Goal: Check status

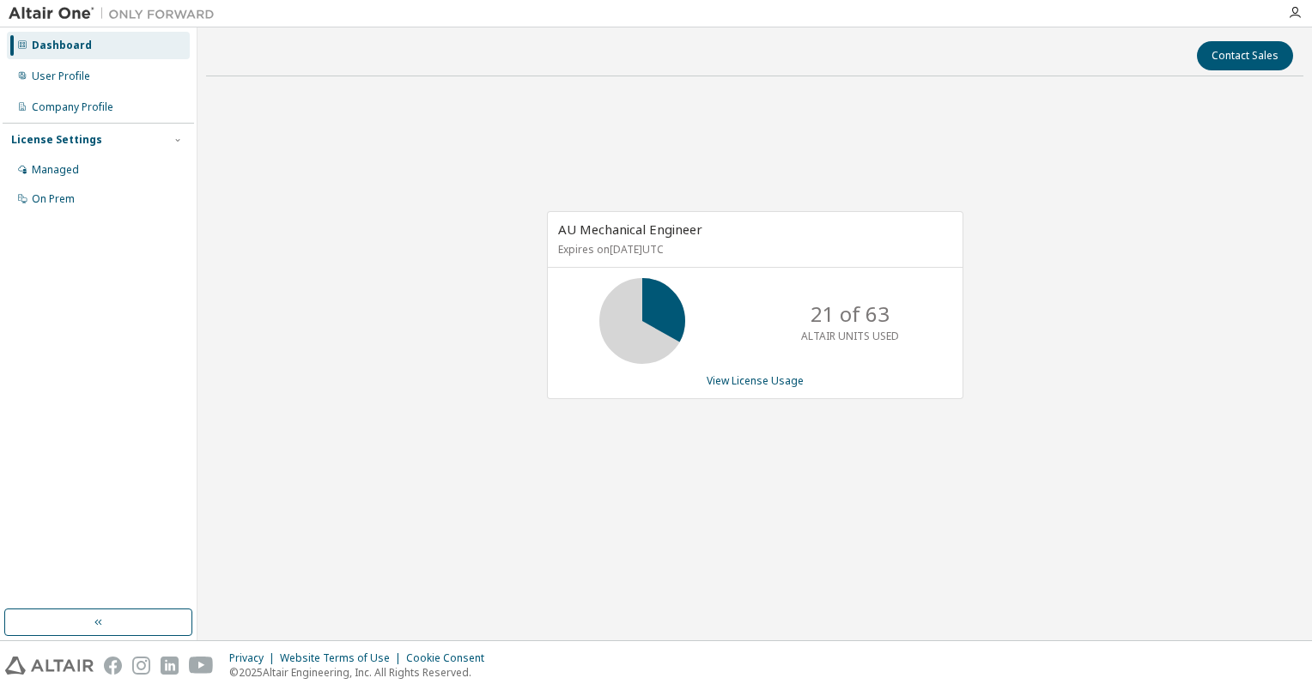
click at [1122, 282] on div "AU Mechanical Engineer Expires on December 15, 2025 UTC 21 of 63 ALTAIR UNITS U…" at bounding box center [754, 314] width 1097 height 449
click at [751, 383] on link "View License Usage" at bounding box center [755, 381] width 97 height 15
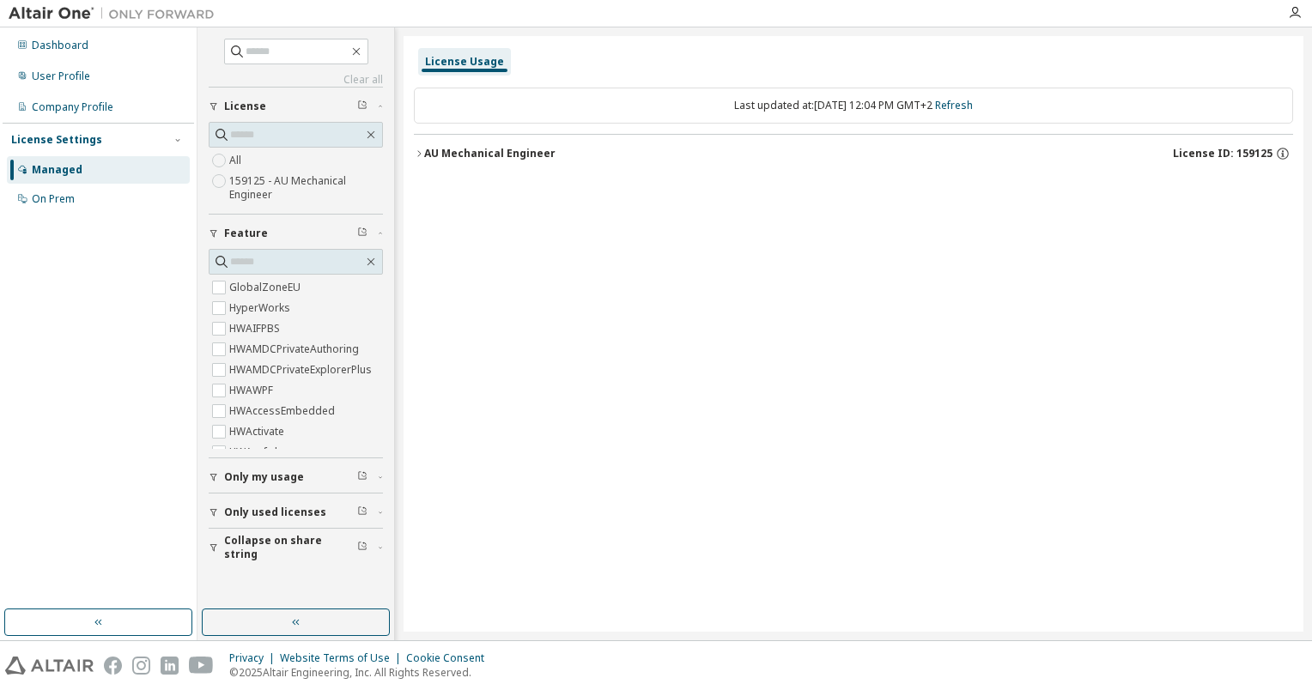
click at [416, 155] on icon "button" at bounding box center [419, 154] width 10 height 10
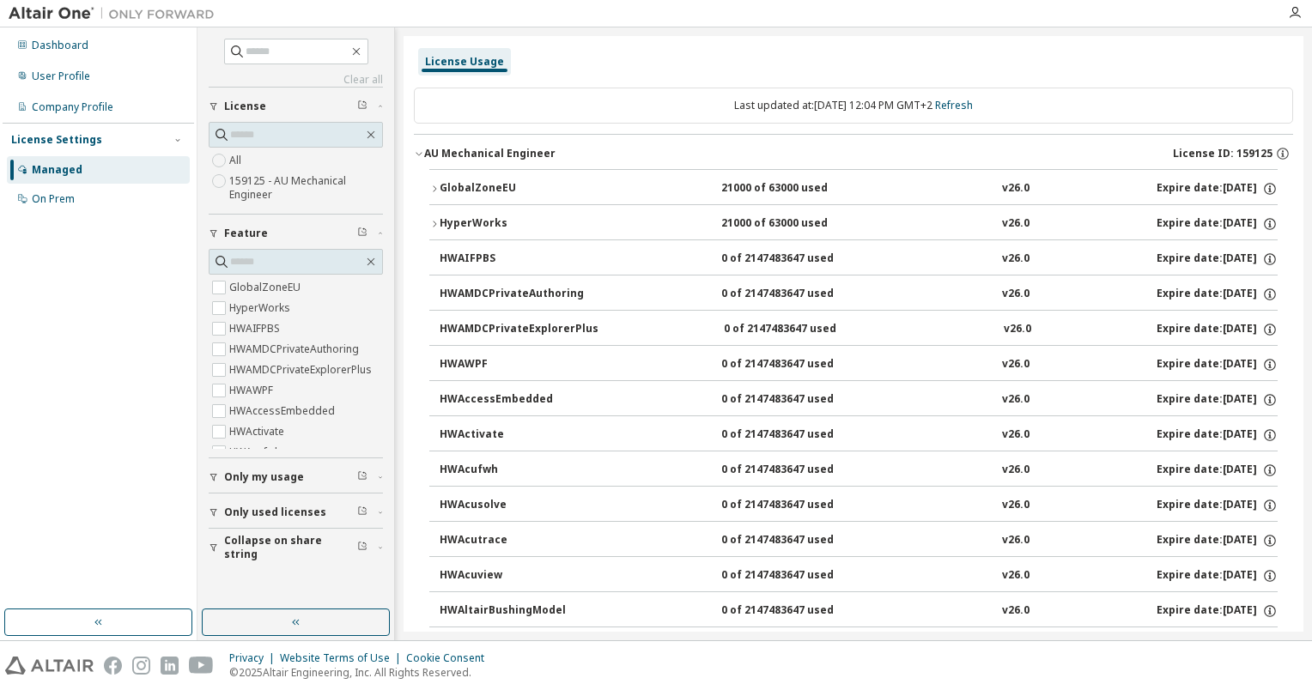
click at [429, 181] on button "GlobalZoneEU 21000 of 63000 used v26.0 Expire date: 2025-12-15" at bounding box center [853, 189] width 848 height 38
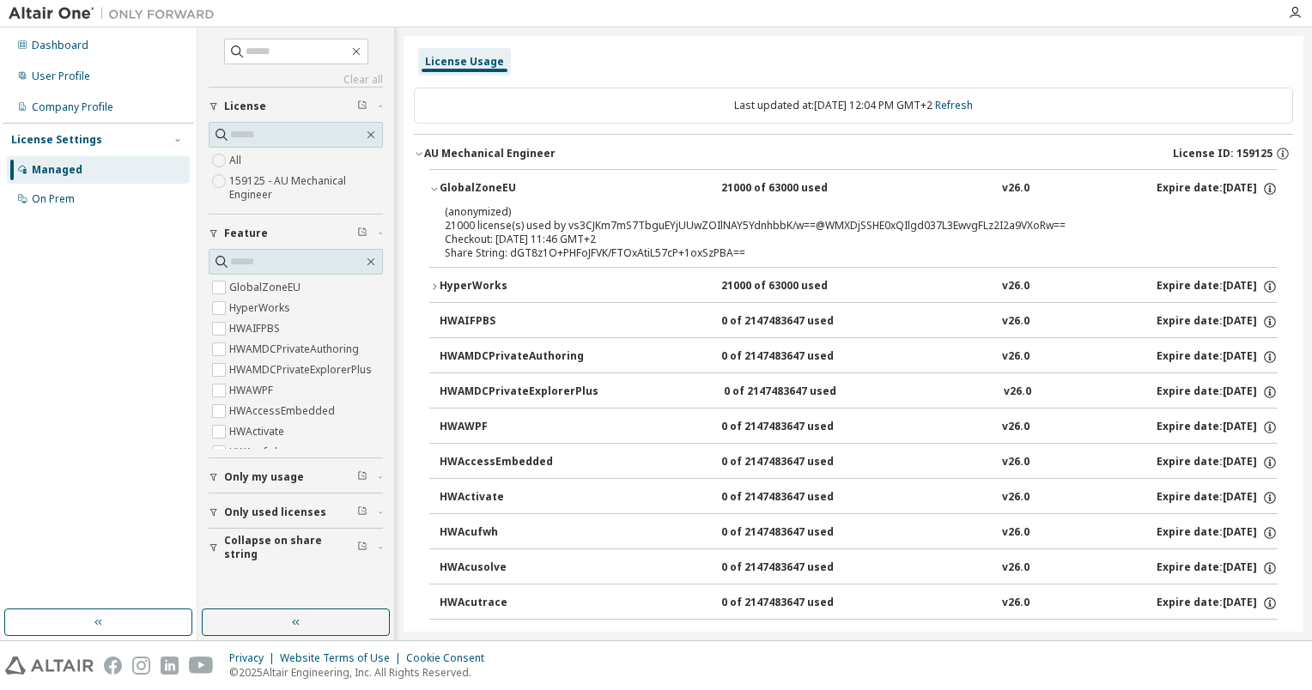
click at [429, 181] on button "GlobalZoneEU 21000 of 63000 used v26.0 Expire date: 2025-12-15" at bounding box center [853, 189] width 848 height 38
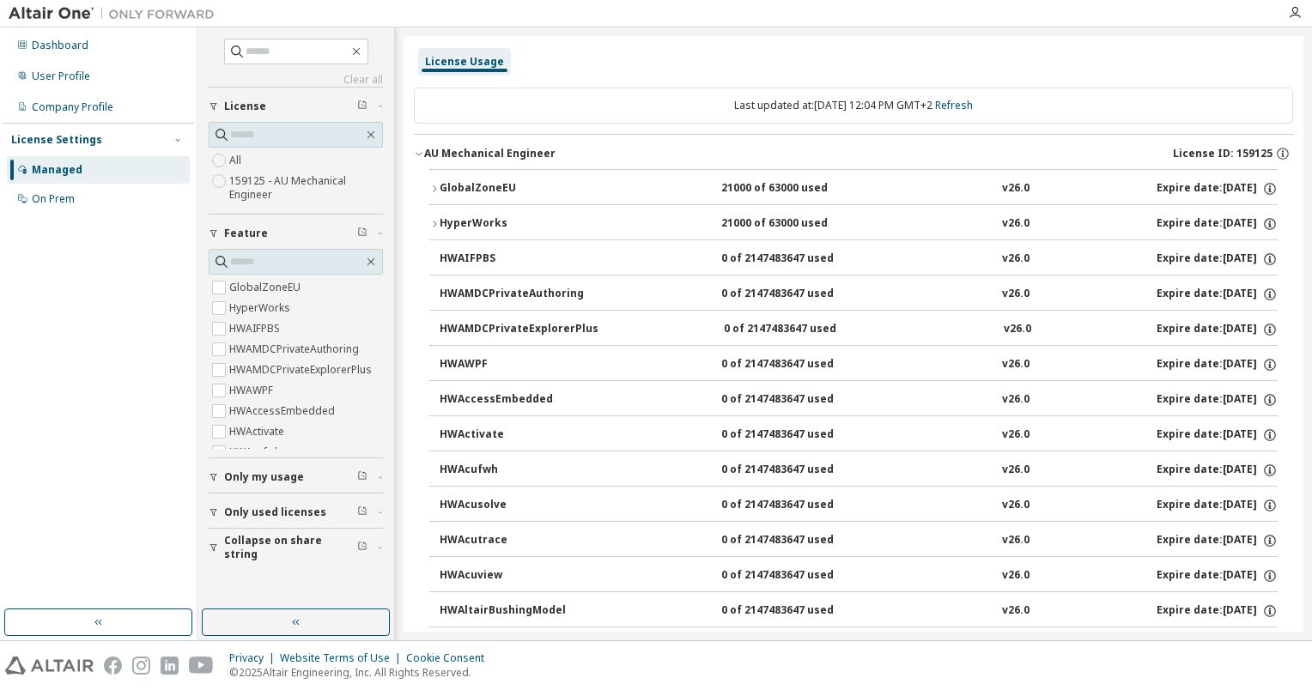
click at [429, 181] on button "GlobalZoneEU 21000 of 63000 used v26.0 Expire date: 2025-12-15" at bounding box center [853, 189] width 848 height 38
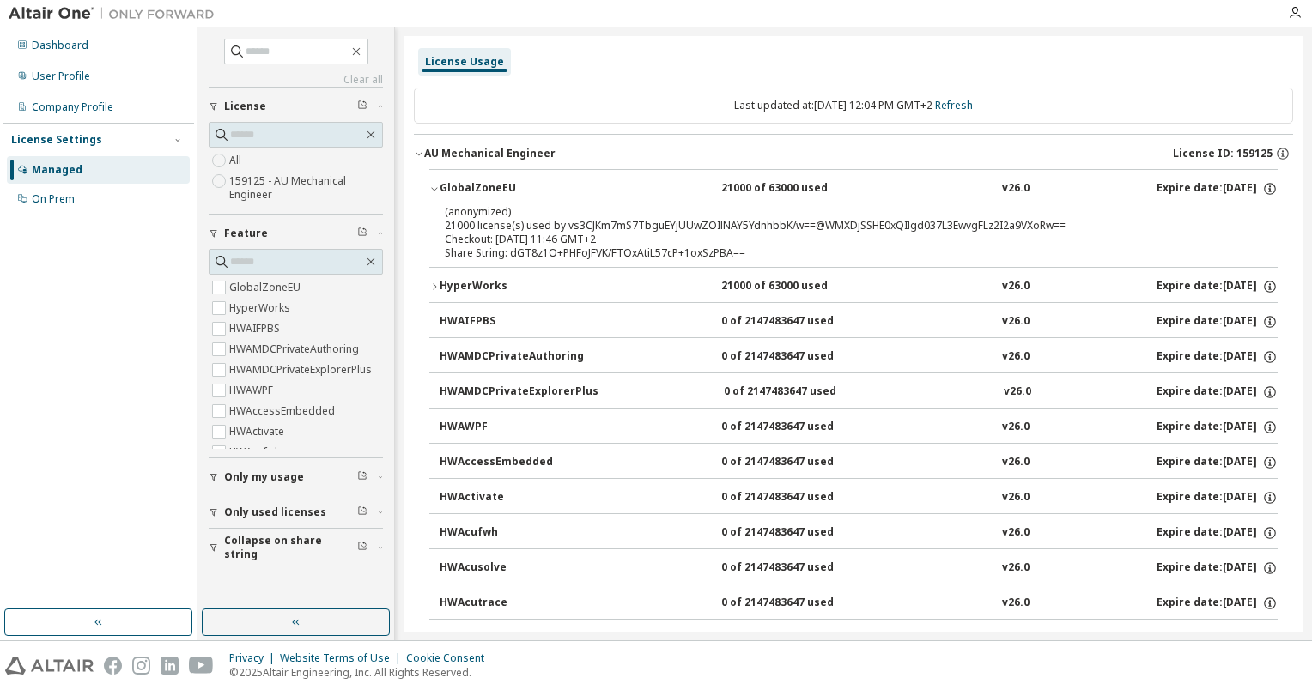
click at [430, 190] on icon "button" at bounding box center [434, 189] width 10 height 10
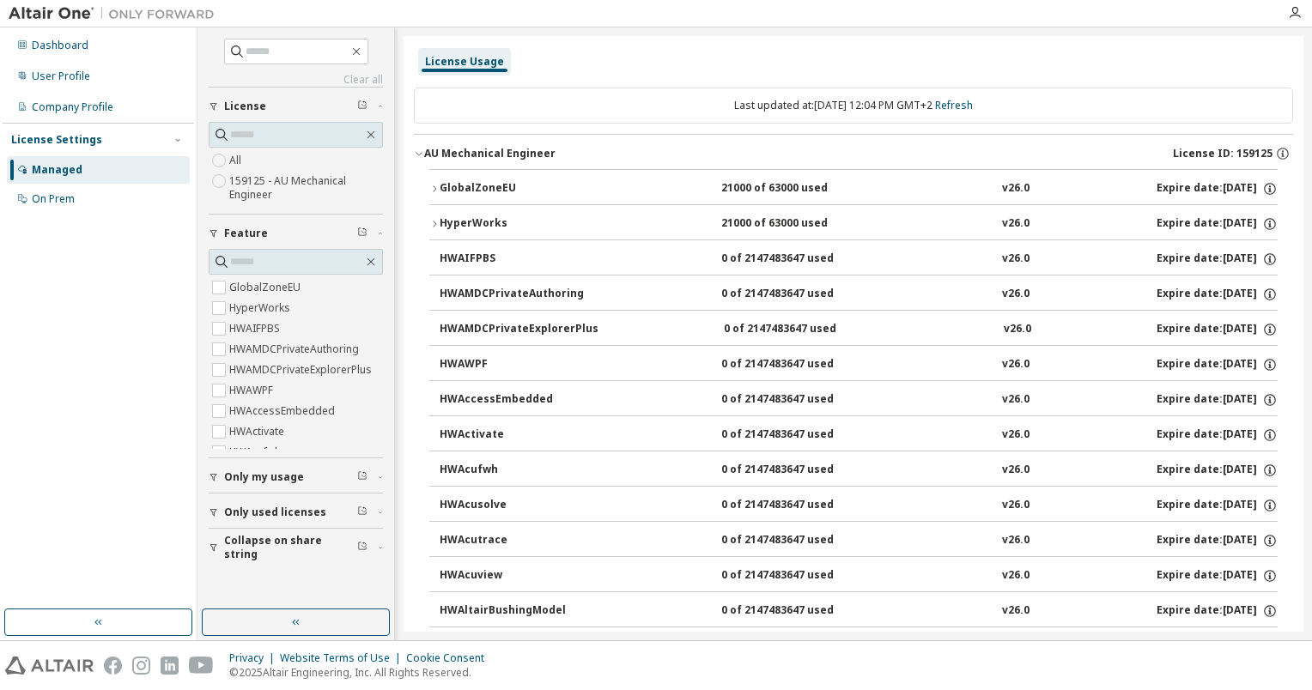
click at [430, 190] on icon "button" at bounding box center [434, 189] width 10 height 10
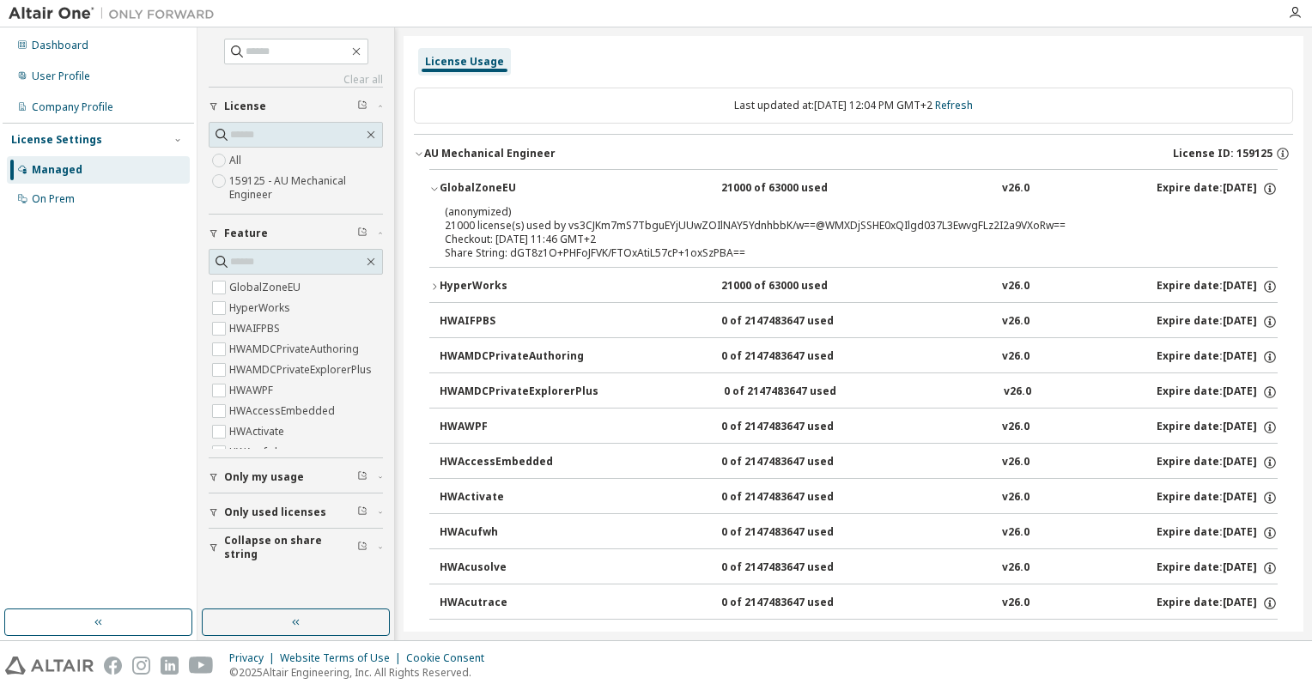
click at [430, 190] on icon "button" at bounding box center [434, 189] width 10 height 10
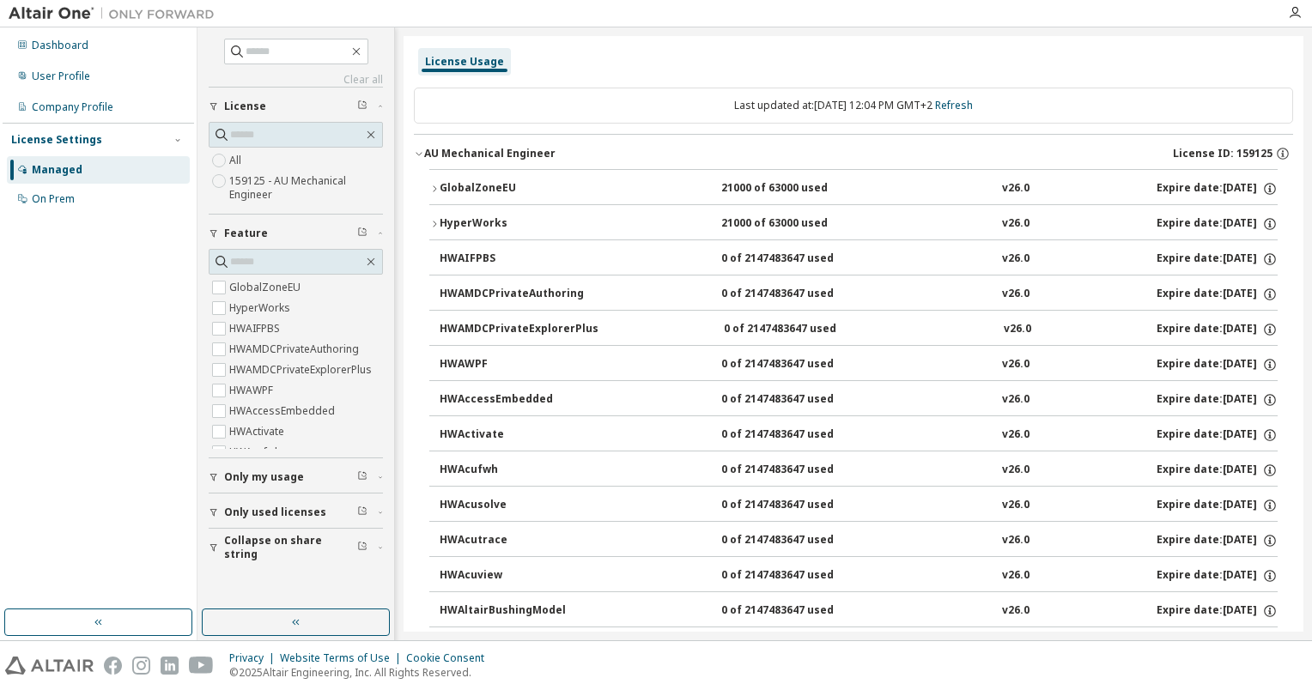
click at [430, 190] on icon "button" at bounding box center [434, 189] width 10 height 10
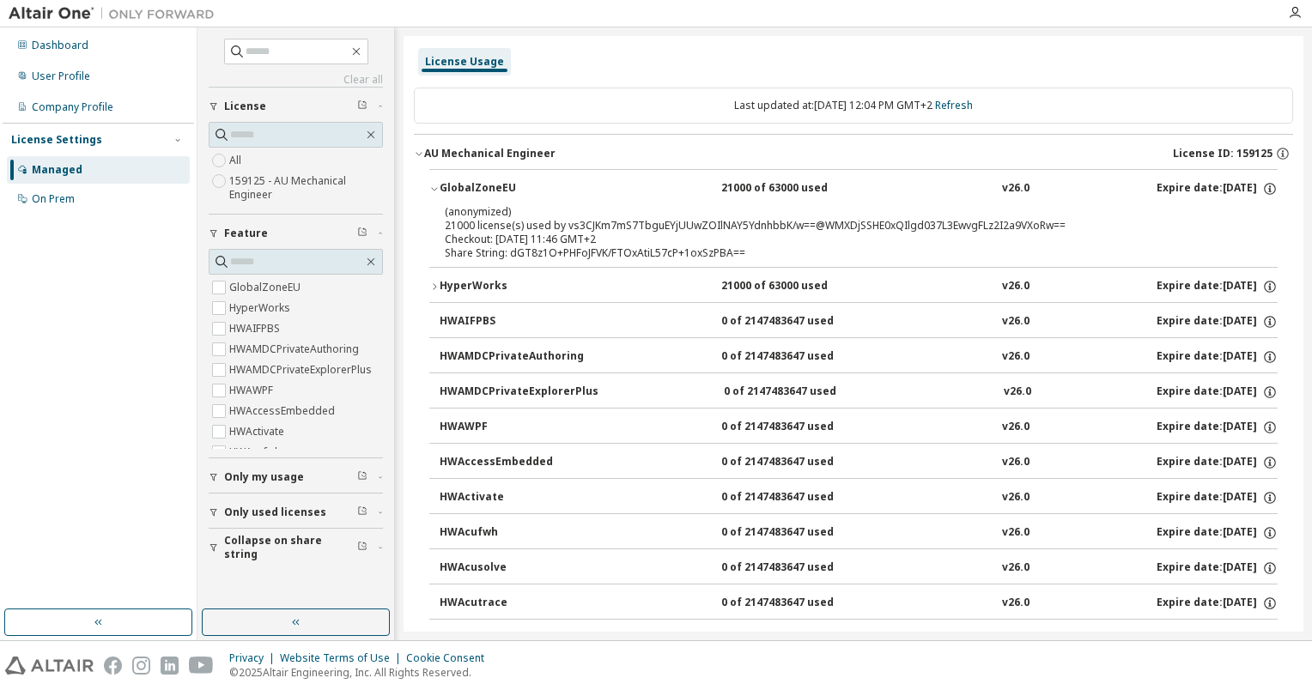
click at [430, 190] on icon "button" at bounding box center [434, 189] width 10 height 10
